Goal: Information Seeking & Learning: Stay updated

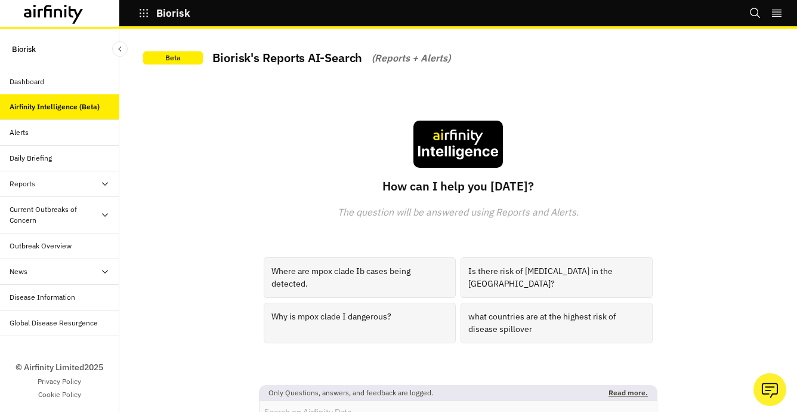
click at [33, 133] on div "Alerts" at bounding box center [65, 132] width 110 height 11
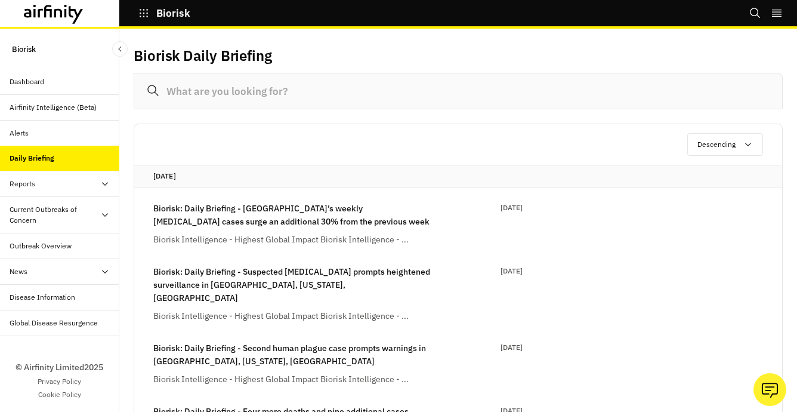
click at [73, 16] on icon at bounding box center [54, 14] width 60 height 19
